Goal: Task Accomplishment & Management: Complete application form

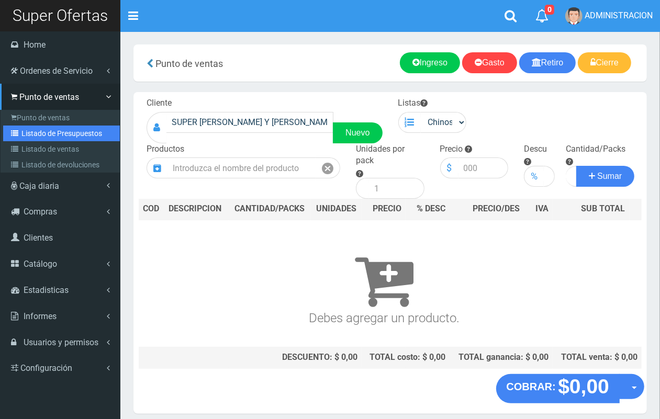
click at [50, 134] on link "Listado de Presupuestos" at bounding box center [61, 134] width 117 height 16
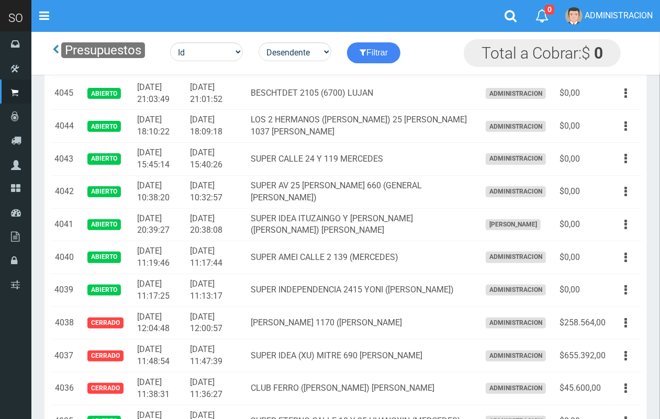
scroll to position [28, 0]
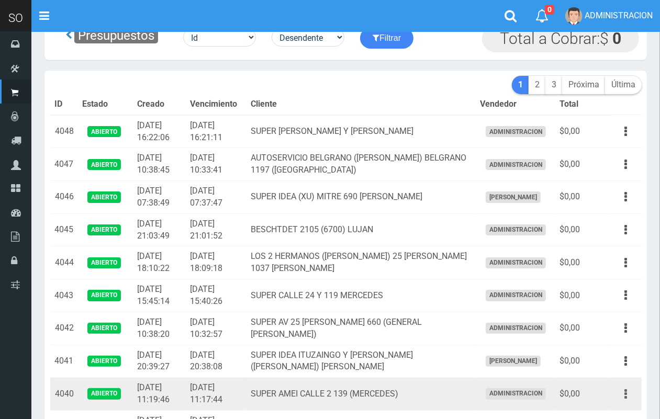
click at [624, 394] on icon "button" at bounding box center [625, 394] width 3 height 18
click at [611, 412] on link "Editar" at bounding box center [595, 419] width 83 height 23
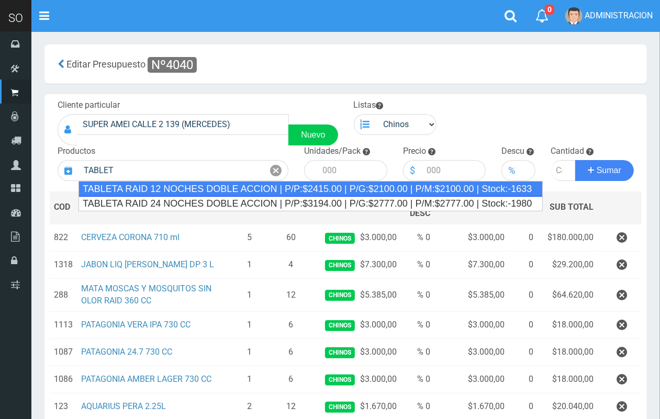
click at [243, 188] on div "TABLETA RAID 12 NOCHES DOBLE ACCION | P/P:$2415.00 | P/G:$2100.00 | P/M:$2100.0…" at bounding box center [310, 189] width 464 height 16
type input "TABLETA RAID 12 NOCHES DOBLE ACCION | P/P:$2415.00 | P/G:$2100.00 | P/M:$2100.0…"
type input "20"
type input "2415.00"
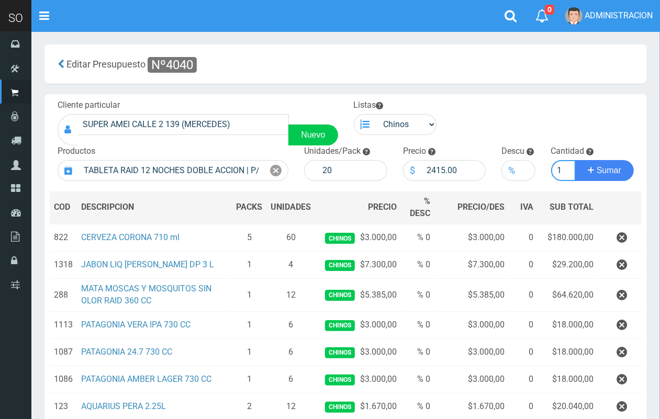
scroll to position [0, 1]
type input "1"
click at [575, 160] on button "Sumar" at bounding box center [604, 170] width 59 height 21
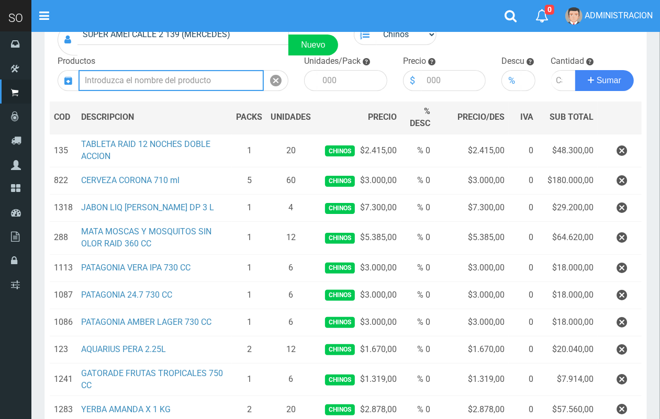
scroll to position [87, 0]
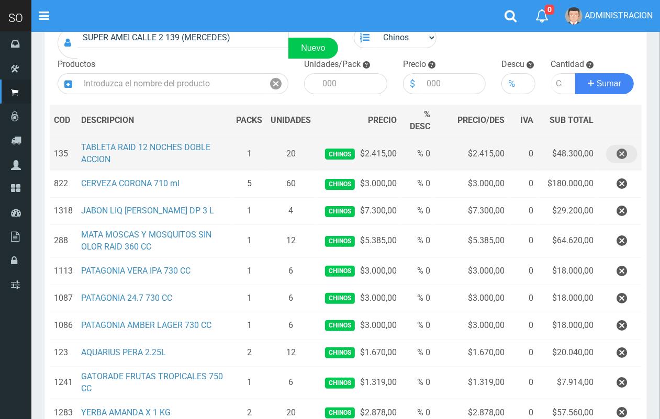
click at [625, 152] on icon "button" at bounding box center [621, 154] width 10 height 18
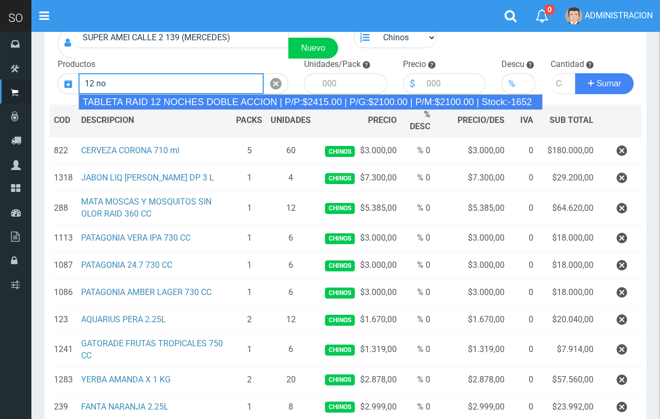
click at [203, 97] on div "TABLETA RAID 12 NOCHES DOBLE ACCION | P/P:$2415.00 | P/G:$2100.00 | P/M:$2100.0…" at bounding box center [310, 102] width 464 height 16
type input "TABLETA RAID 12 NOCHES DOBLE ACCION | P/P:$2415.00 | P/G:$2100.00 | P/M:$2100.0…"
type input "20"
type input "2415.00"
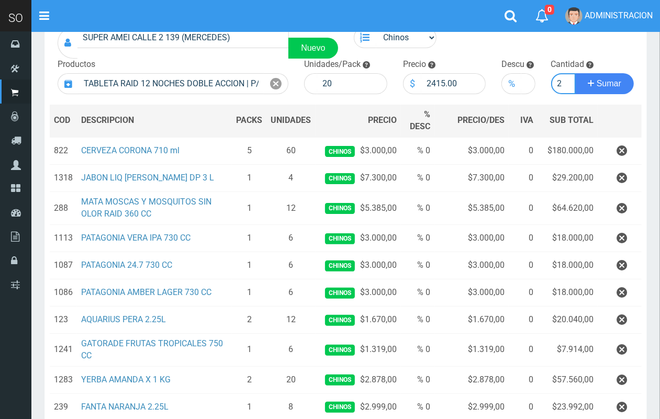
scroll to position [0, 1]
type input "2"
click at [575, 73] on button "Sumar" at bounding box center [604, 83] width 59 height 21
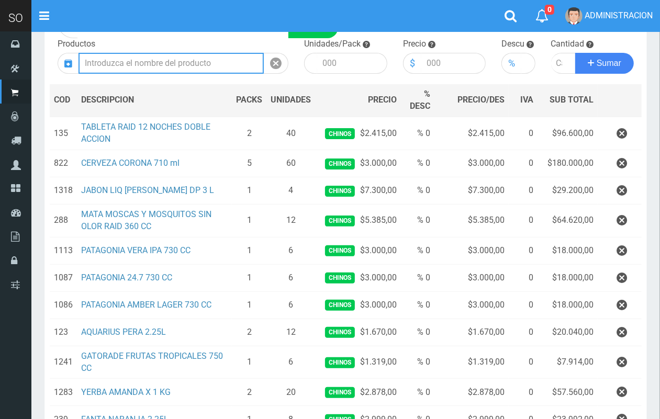
scroll to position [111, 0]
